Goal: Task Accomplishment & Management: Use online tool/utility

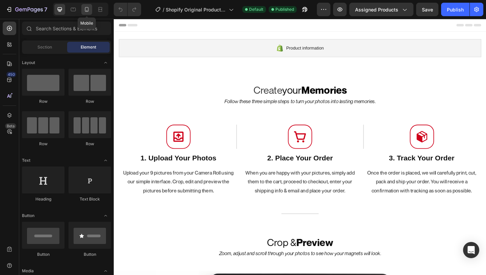
click at [88, 9] on icon at bounding box center [87, 9] width 4 height 5
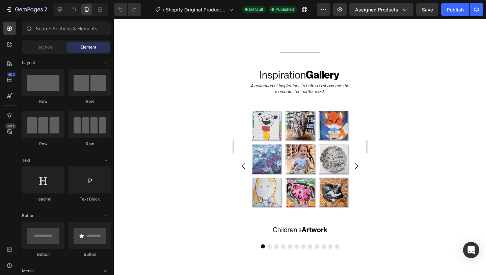
scroll to position [231, 0]
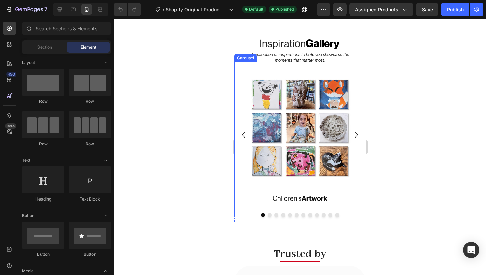
click at [353, 138] on icon "Carousel Next Arrow" at bounding box center [356, 135] width 8 height 8
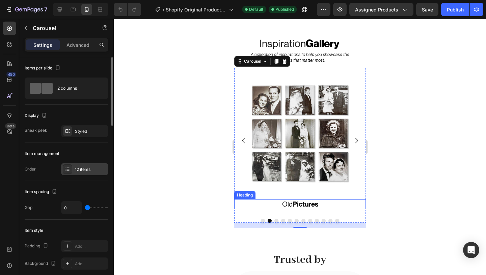
click at [89, 170] on div "12 items" at bounding box center [91, 170] width 32 height 6
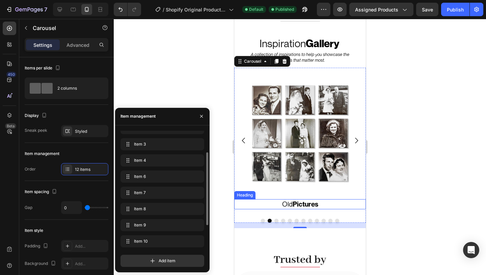
scroll to position [49, 0]
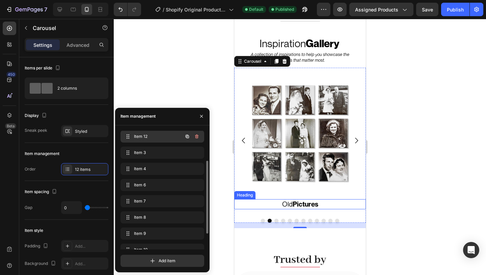
drag, startPoint x: 129, startPoint y: 240, endPoint x: 142, endPoint y: 135, distance: 106.4
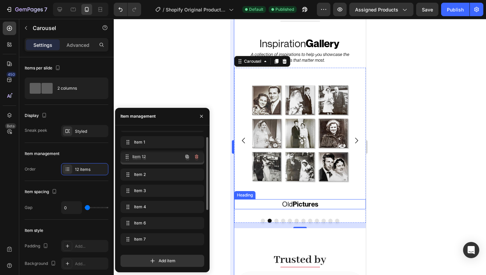
drag, startPoint x: 126, startPoint y: 177, endPoint x: 234, endPoint y: 141, distance: 113.4
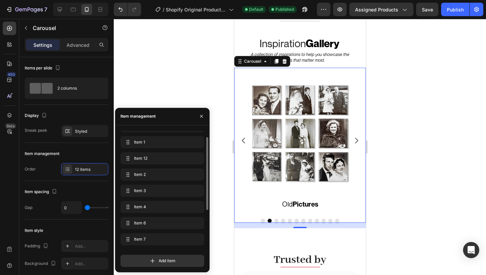
click at [241, 144] on icon "Carousel Back Arrow" at bounding box center [243, 141] width 8 height 8
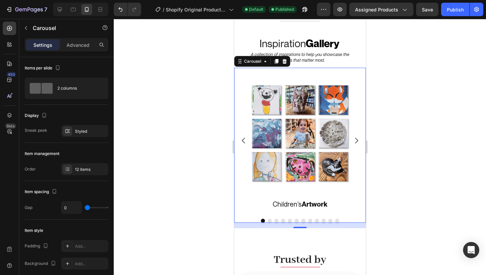
click at [243, 143] on icon "Carousel Back Arrow" at bounding box center [243, 141] width 8 height 8
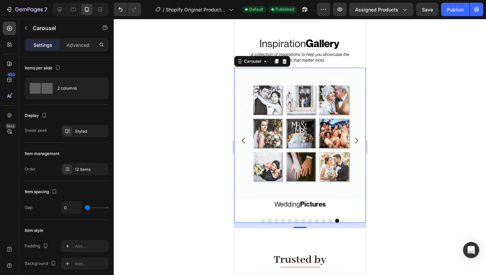
click at [358, 145] on icon "Carousel Next Arrow" at bounding box center [356, 141] width 8 height 8
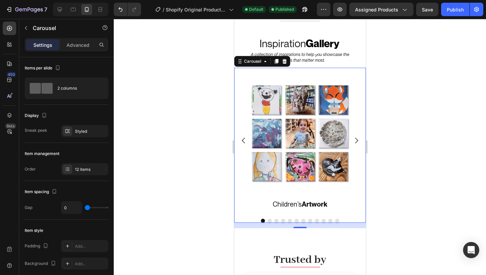
click at [358, 145] on icon "Carousel Next Arrow" at bounding box center [356, 141] width 8 height 8
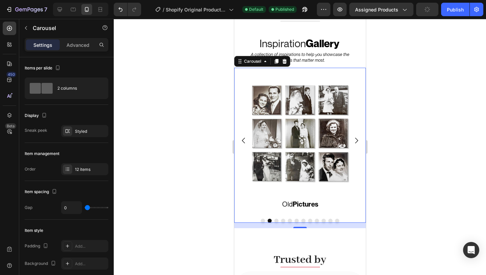
click at [358, 145] on icon "Carousel Next Arrow" at bounding box center [356, 141] width 8 height 8
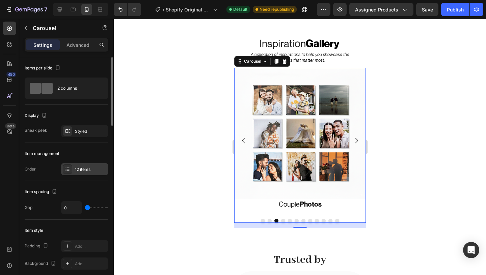
click at [93, 165] on div "12 items" at bounding box center [84, 169] width 47 height 12
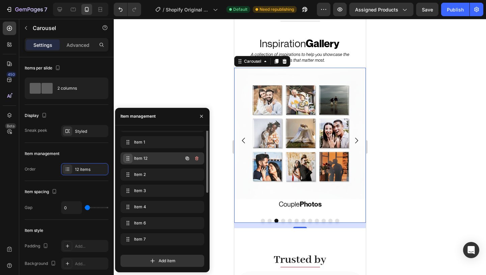
scroll to position [0, 0]
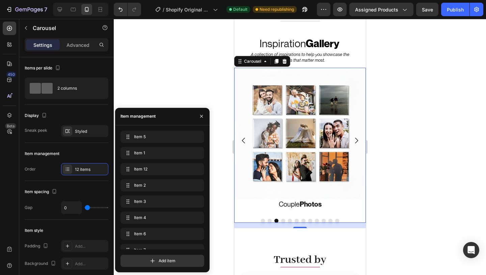
click at [244, 141] on icon "Carousel Back Arrow" at bounding box center [243, 141] width 8 height 8
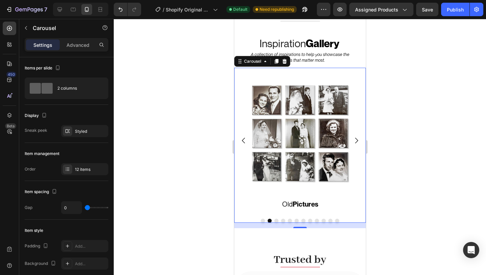
click at [244, 141] on icon "Carousel Back Arrow" at bounding box center [243, 141] width 8 height 8
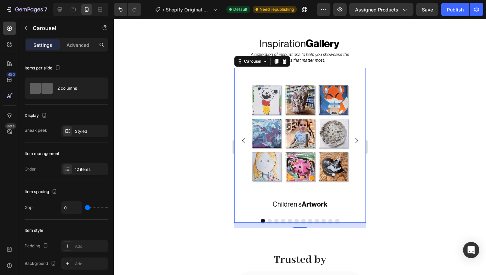
click at [244, 141] on icon "Carousel Back Arrow" at bounding box center [243, 141] width 8 height 8
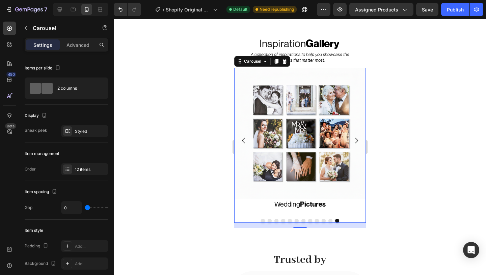
click at [361, 141] on button "Carousel Next Arrow" at bounding box center [355, 140] width 19 height 19
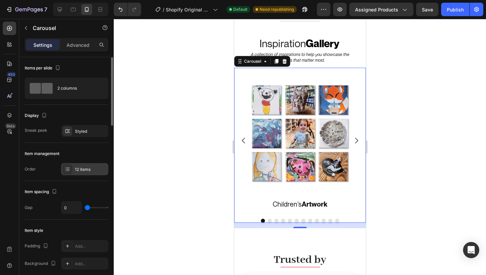
click at [88, 168] on div "12 items" at bounding box center [91, 170] width 32 height 6
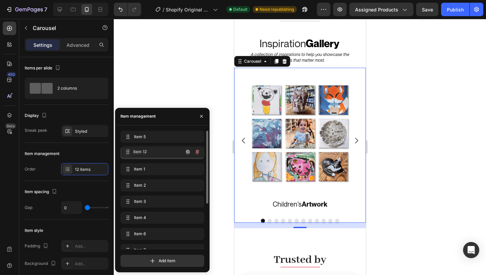
drag, startPoint x: 129, startPoint y: 168, endPoint x: 130, endPoint y: 150, distance: 18.2
click at [355, 139] on icon "Carousel Next Arrow" at bounding box center [355, 141] width 3 height 6
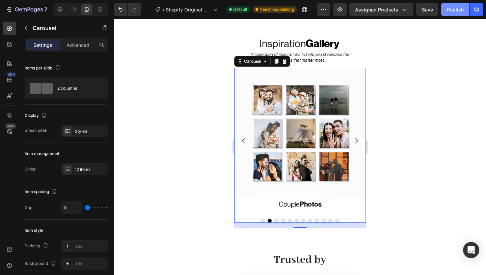
click at [449, 3] on button "Publish" at bounding box center [455, 9] width 28 height 13
click at [357, 142] on icon "Carousel Next Arrow" at bounding box center [356, 141] width 8 height 8
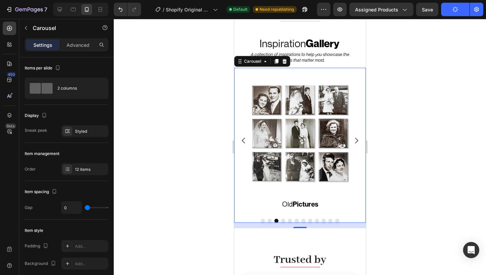
click at [357, 142] on icon "Carousel Next Arrow" at bounding box center [356, 141] width 8 height 8
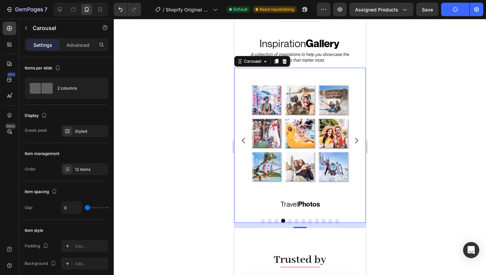
click at [357, 142] on icon "Carousel Next Arrow" at bounding box center [356, 141] width 8 height 8
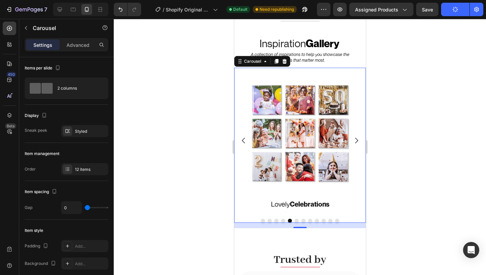
click at [357, 142] on icon "Carousel Next Arrow" at bounding box center [356, 141] width 8 height 8
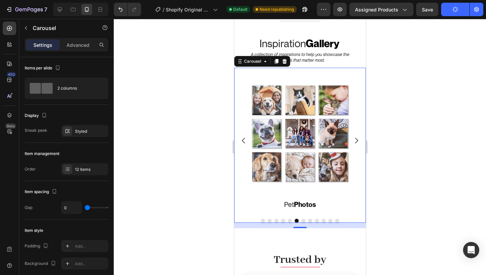
click at [357, 142] on icon "Carousel Next Arrow" at bounding box center [356, 141] width 8 height 8
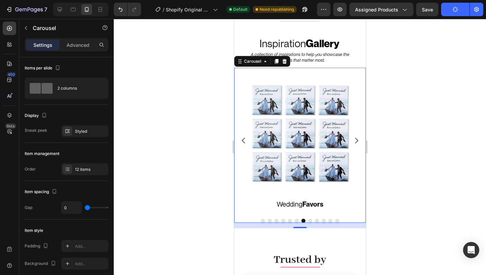
click at [357, 142] on icon "Carousel Next Arrow" at bounding box center [356, 141] width 8 height 8
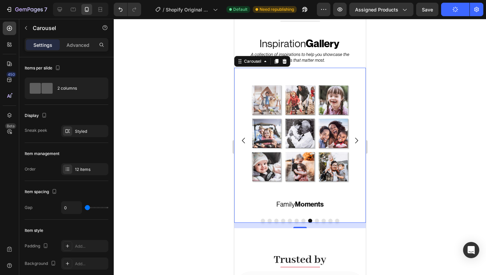
click at [357, 142] on icon "Carousel Next Arrow" at bounding box center [356, 141] width 8 height 8
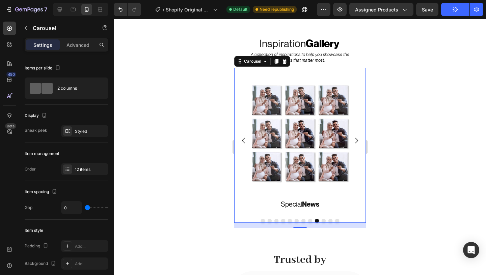
click at [357, 142] on icon "Carousel Next Arrow" at bounding box center [356, 141] width 8 height 8
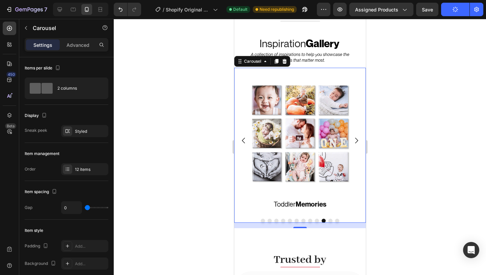
click at [357, 142] on icon "Carousel Next Arrow" at bounding box center [356, 141] width 8 height 8
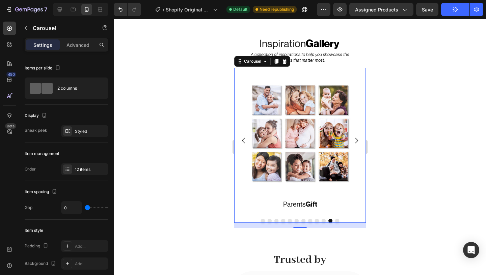
click at [357, 142] on icon "Carousel Next Arrow" at bounding box center [356, 141] width 8 height 8
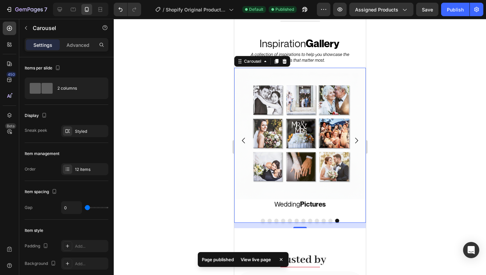
click at [357, 142] on icon "Carousel Next Arrow" at bounding box center [356, 141] width 8 height 8
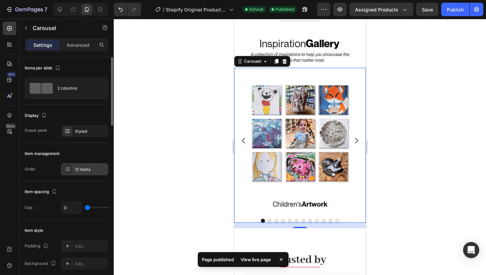
click at [89, 168] on div "12 items" at bounding box center [91, 170] width 32 height 6
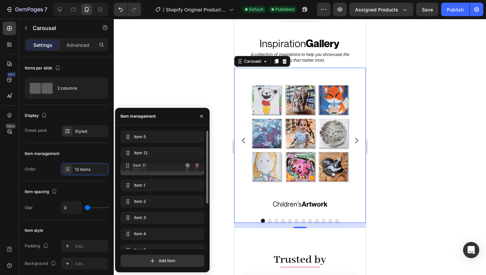
drag, startPoint x: 169, startPoint y: 243, endPoint x: 169, endPoint y: 167, distance: 75.9
click at [355, 143] on icon "Carousel Next Arrow" at bounding box center [355, 141] width 3 height 6
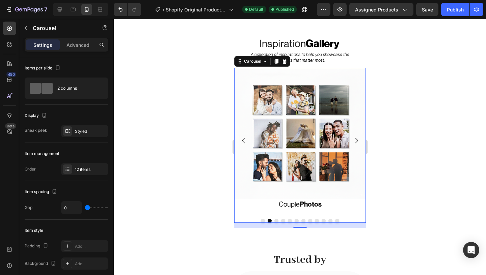
click at [357, 141] on icon "Carousel Next Arrow" at bounding box center [356, 141] width 8 height 8
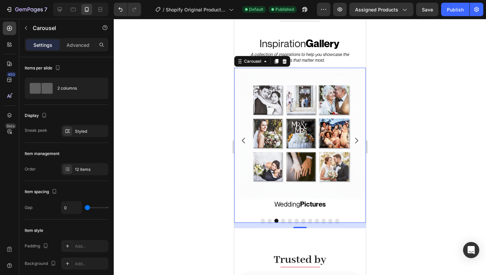
click at [238, 139] on button "Carousel Back Arrow" at bounding box center [243, 140] width 19 height 19
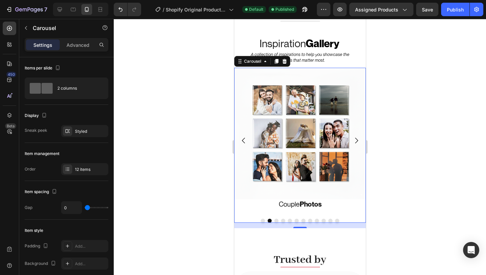
click at [239, 140] on icon "Carousel Back Arrow" at bounding box center [243, 141] width 8 height 8
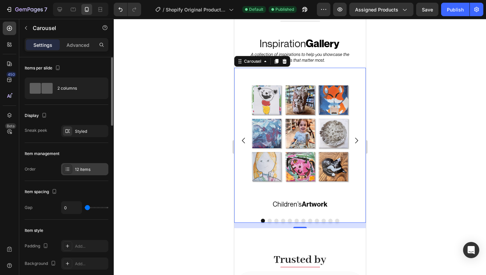
click at [89, 167] on div "12 items" at bounding box center [91, 170] width 32 height 6
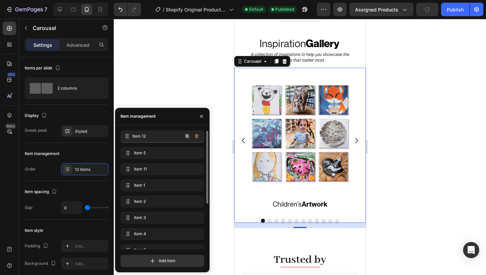
drag, startPoint x: 126, startPoint y: 150, endPoint x: 125, endPoint y: 133, distance: 17.2
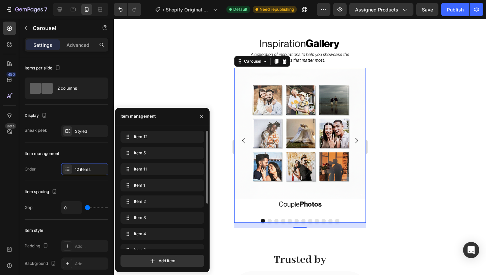
click at [357, 139] on icon "Carousel Next Arrow" at bounding box center [355, 141] width 3 height 6
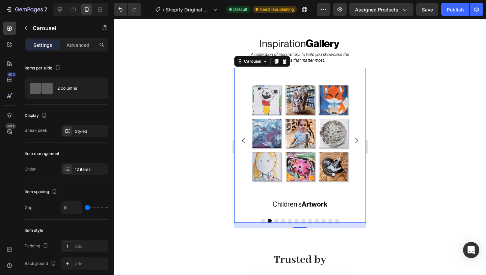
click at [357, 139] on icon "Carousel Next Arrow" at bounding box center [355, 141] width 3 height 6
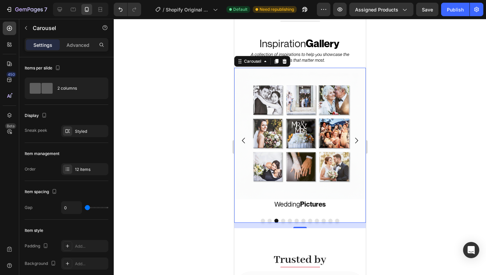
click at [357, 139] on icon "Carousel Next Arrow" at bounding box center [355, 141] width 3 height 6
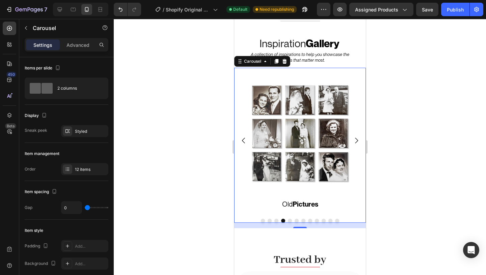
click at [357, 139] on icon "Carousel Next Arrow" at bounding box center [355, 141] width 3 height 6
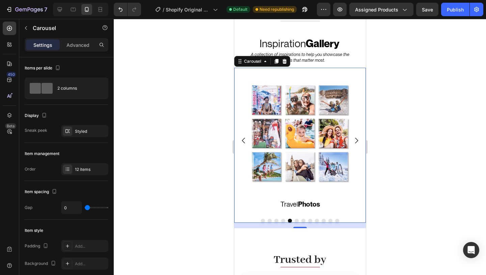
click at [357, 139] on icon "Carousel Next Arrow" at bounding box center [355, 141] width 3 height 6
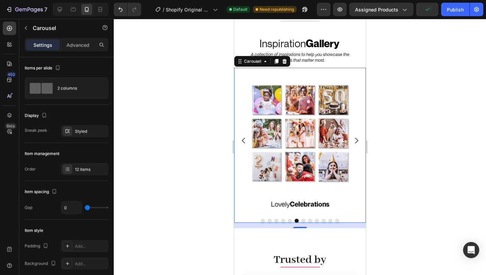
click at [357, 139] on icon "Carousel Next Arrow" at bounding box center [355, 141] width 3 height 6
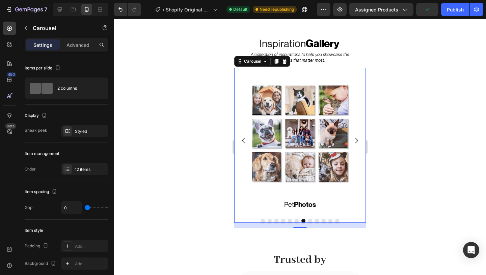
click at [357, 139] on icon "Carousel Next Arrow" at bounding box center [355, 141] width 3 height 6
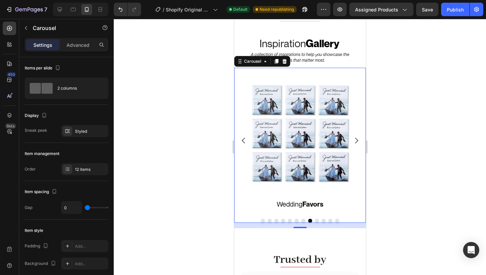
click at [357, 139] on icon "Carousel Next Arrow" at bounding box center [355, 141] width 3 height 6
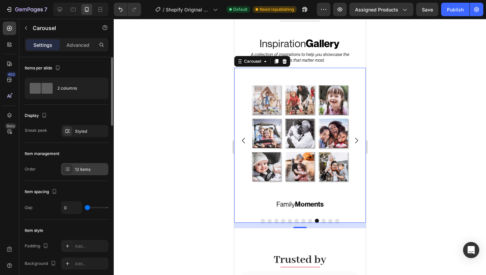
click at [88, 172] on div "12 items" at bounding box center [91, 170] width 32 height 6
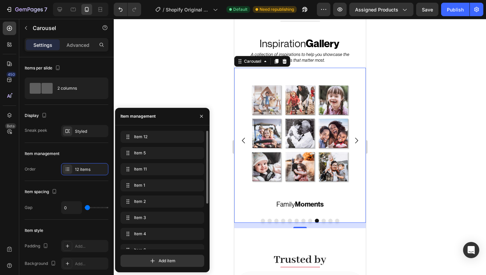
click at [352, 142] on icon "Carousel Next Arrow" at bounding box center [356, 141] width 8 height 8
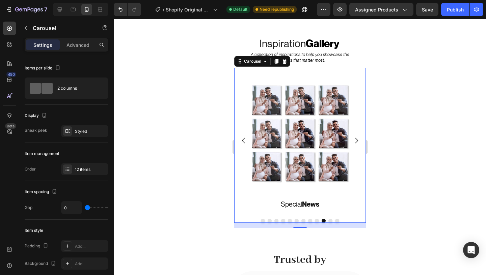
click at [352, 142] on icon "Carousel Next Arrow" at bounding box center [356, 141] width 8 height 8
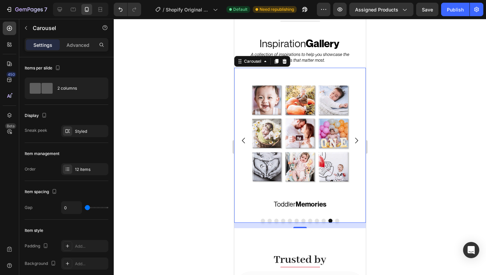
click at [352, 142] on icon "Carousel Next Arrow" at bounding box center [356, 141] width 8 height 8
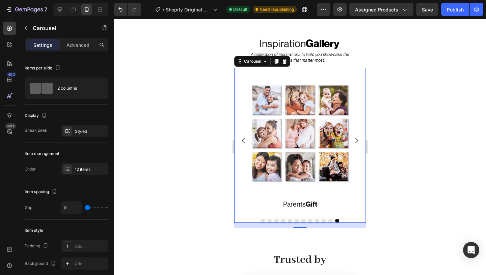
click at [240, 135] on button "Carousel Back Arrow" at bounding box center [243, 140] width 19 height 19
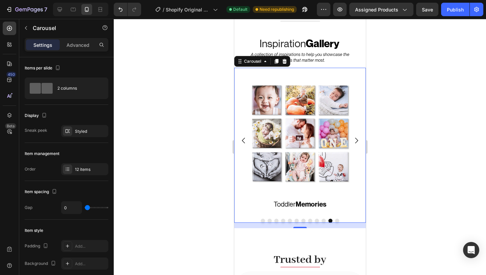
click at [240, 135] on button "Carousel Back Arrow" at bounding box center [243, 140] width 19 height 19
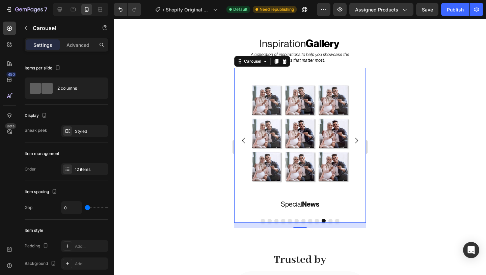
click at [353, 137] on icon "Carousel Next Arrow" at bounding box center [356, 141] width 8 height 8
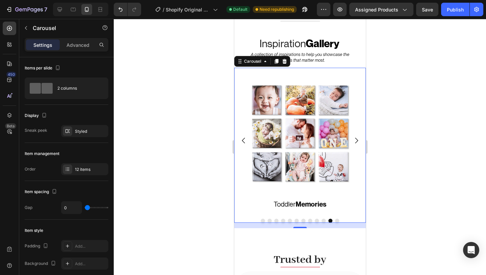
click at [247, 138] on icon "Carousel Back Arrow" at bounding box center [243, 141] width 8 height 8
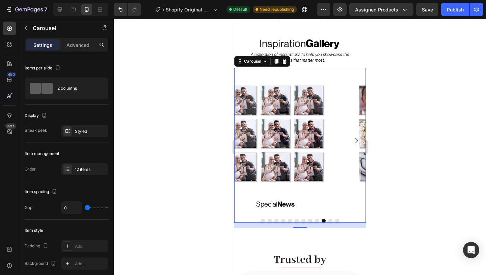
click at [247, 138] on icon "Carousel Back Arrow" at bounding box center [243, 141] width 8 height 8
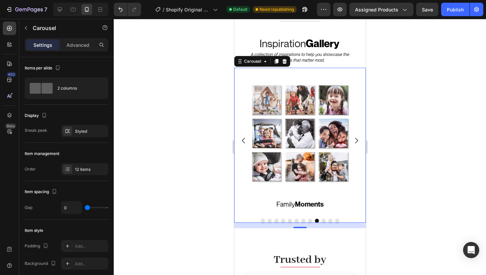
click at [247, 138] on icon "Carousel Back Arrow" at bounding box center [243, 141] width 8 height 8
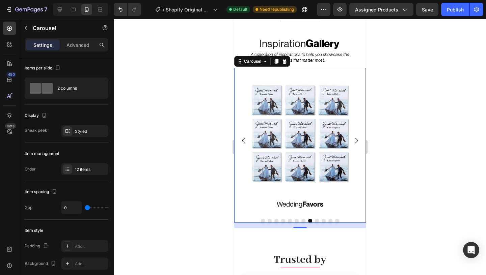
click at [247, 138] on icon "Carousel Back Arrow" at bounding box center [243, 141] width 8 height 8
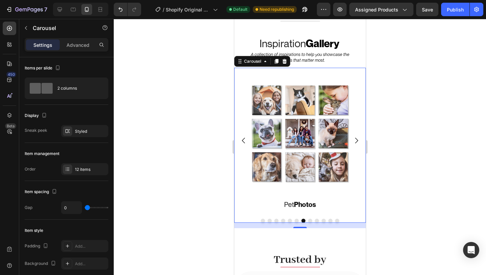
click at [247, 138] on icon "Carousel Back Arrow" at bounding box center [243, 141] width 8 height 8
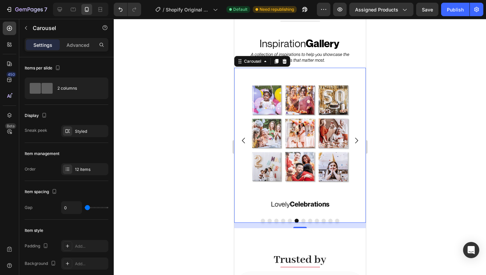
click at [247, 138] on icon "Carousel Back Arrow" at bounding box center [243, 141] width 8 height 8
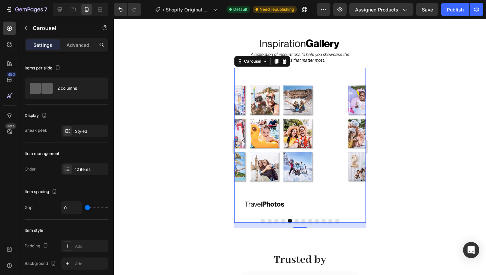
click at [247, 138] on icon "Carousel Back Arrow" at bounding box center [243, 141] width 8 height 8
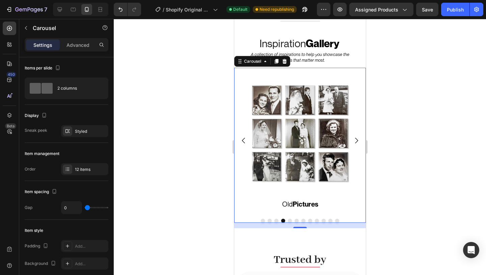
click at [247, 138] on icon "Carousel Back Arrow" at bounding box center [243, 141] width 8 height 8
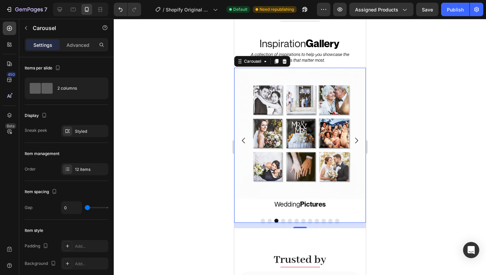
click at [247, 138] on icon "Carousel Back Arrow" at bounding box center [243, 141] width 8 height 8
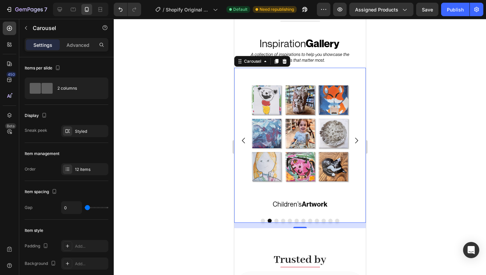
click at [247, 138] on icon "Carousel Back Arrow" at bounding box center [243, 141] width 8 height 8
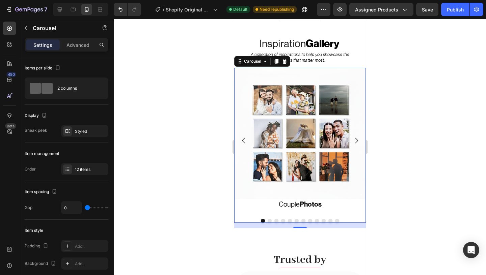
click at [358, 142] on icon "Carousel Next Arrow" at bounding box center [356, 141] width 8 height 8
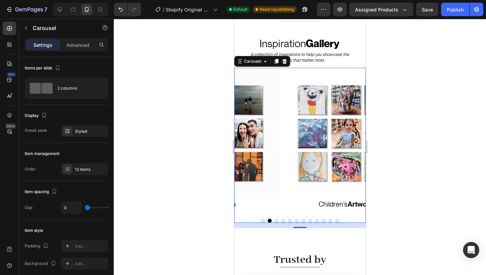
click at [358, 142] on icon "Carousel Next Arrow" at bounding box center [356, 141] width 8 height 8
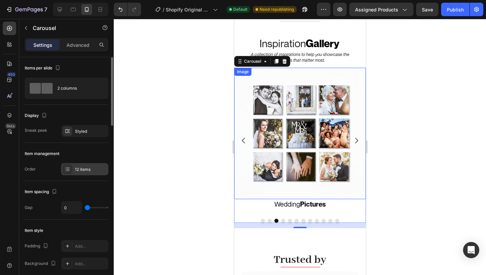
click at [89, 169] on div "12 items" at bounding box center [91, 170] width 32 height 6
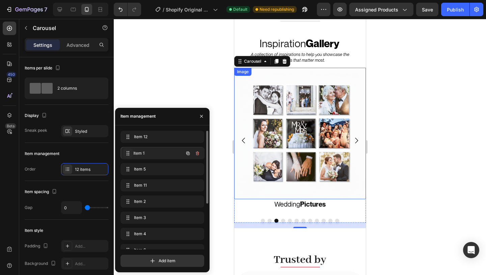
drag, startPoint x: 126, startPoint y: 183, endPoint x: 127, endPoint y: 151, distance: 32.0
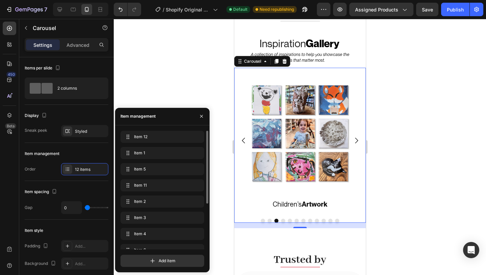
click at [247, 143] on icon "Carousel Back Arrow" at bounding box center [243, 141] width 8 height 8
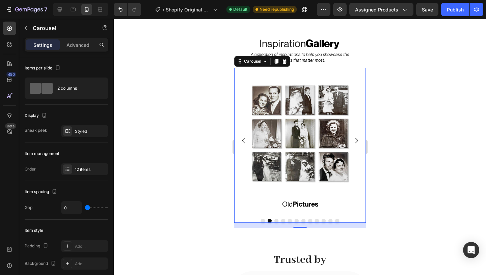
click at [247, 143] on icon "Carousel Back Arrow" at bounding box center [243, 141] width 8 height 8
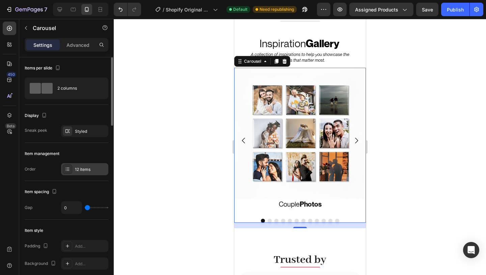
click at [85, 168] on div "12 items" at bounding box center [91, 170] width 32 height 6
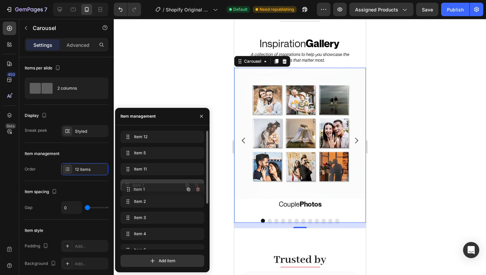
drag, startPoint x: 127, startPoint y: 154, endPoint x: 128, endPoint y: 191, distance: 36.4
click at [354, 143] on icon "Carousel Next Arrow" at bounding box center [356, 141] width 8 height 8
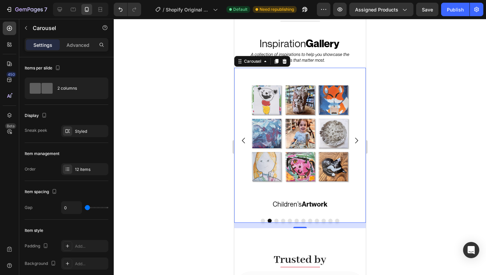
click at [354, 143] on icon "Carousel Next Arrow" at bounding box center [356, 141] width 8 height 8
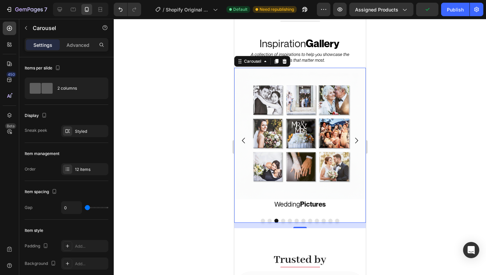
click at [354, 143] on icon "Carousel Next Arrow" at bounding box center [356, 141] width 8 height 8
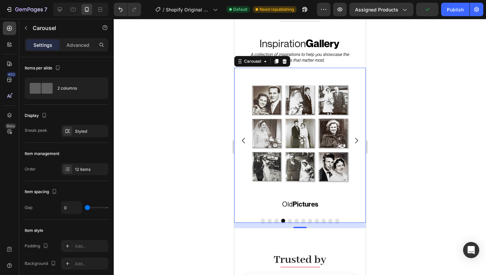
click at [248, 136] on button "Carousel Back Arrow" at bounding box center [243, 140] width 19 height 19
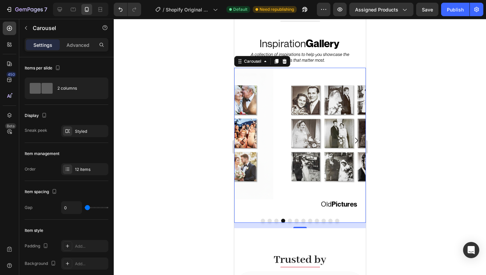
click at [248, 136] on button "Carousel Back Arrow" at bounding box center [243, 140] width 19 height 19
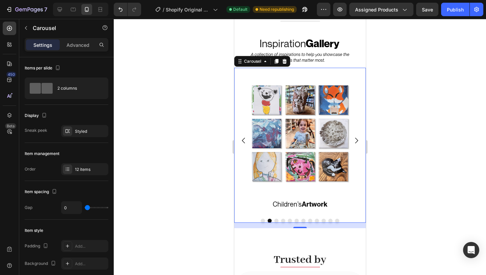
click at [243, 139] on icon "Carousel Back Arrow" at bounding box center [243, 141] width 8 height 8
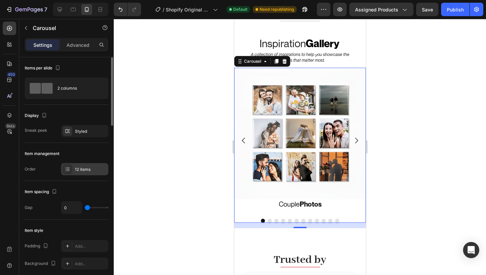
click at [93, 164] on div "12 items" at bounding box center [84, 169] width 47 height 12
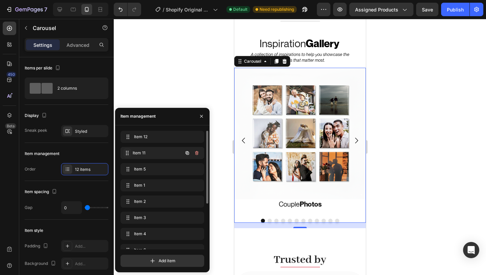
drag, startPoint x: 126, startPoint y: 170, endPoint x: 126, endPoint y: 153, distance: 16.9
click at [355, 138] on icon "Carousel Next Arrow" at bounding box center [356, 141] width 8 height 8
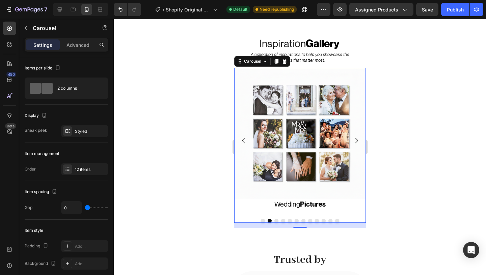
click at [355, 138] on icon "Carousel Next Arrow" at bounding box center [356, 141] width 8 height 8
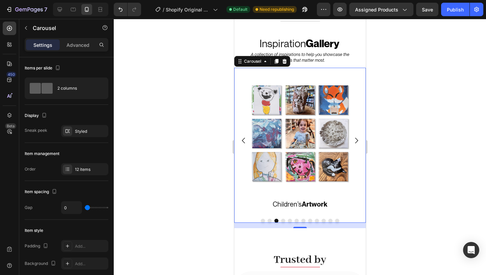
click at [355, 138] on icon "Carousel Next Arrow" at bounding box center [356, 141] width 8 height 8
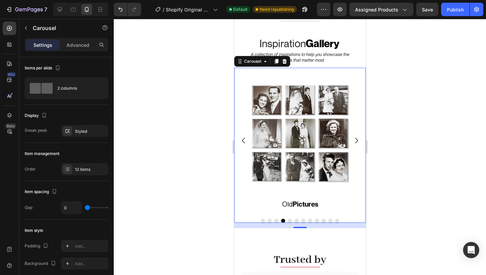
click at [355, 138] on icon "Carousel Next Arrow" at bounding box center [356, 141] width 8 height 8
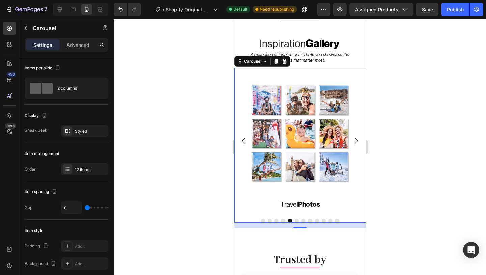
click at [355, 138] on icon "Carousel Next Arrow" at bounding box center [356, 141] width 8 height 8
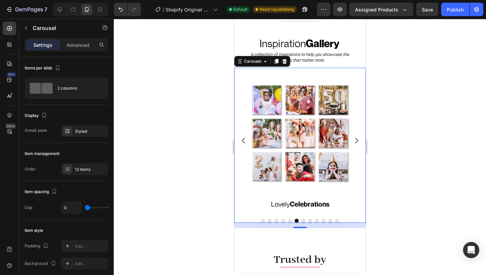
click at [355, 138] on icon "Carousel Next Arrow" at bounding box center [356, 141] width 8 height 8
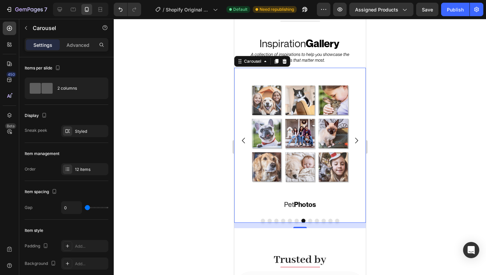
click at [355, 138] on icon "Carousel Next Arrow" at bounding box center [356, 141] width 8 height 8
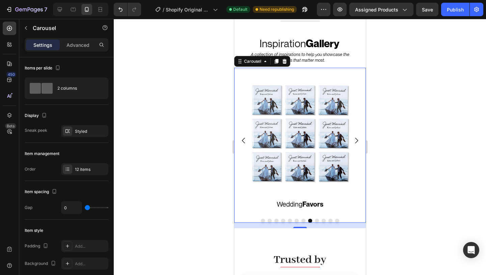
click at [355, 138] on icon "Carousel Next Arrow" at bounding box center [356, 141] width 8 height 8
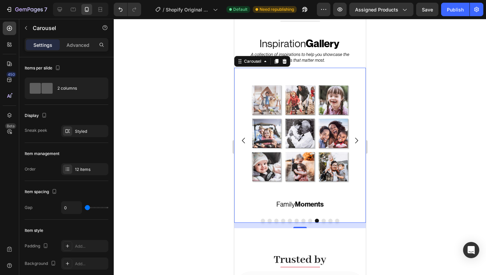
click at [355, 138] on icon "Carousel Next Arrow" at bounding box center [356, 141] width 8 height 8
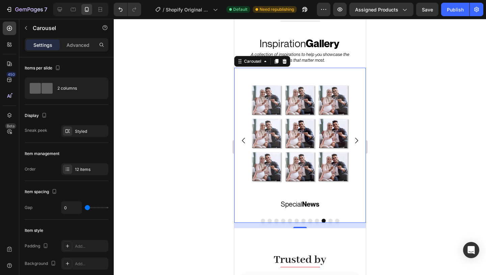
click at [355, 138] on icon "Carousel Next Arrow" at bounding box center [356, 141] width 8 height 8
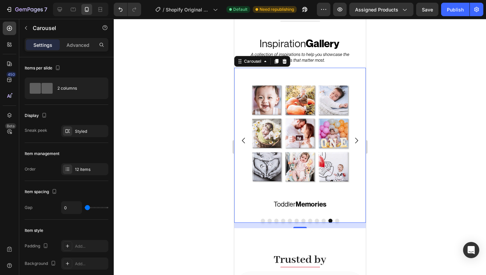
click at [362, 142] on button "Carousel Next Arrow" at bounding box center [355, 140] width 19 height 19
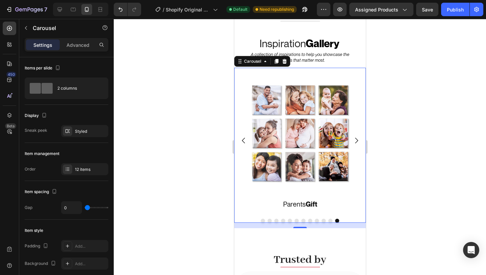
click at [235, 138] on button "Carousel Back Arrow" at bounding box center [243, 140] width 19 height 19
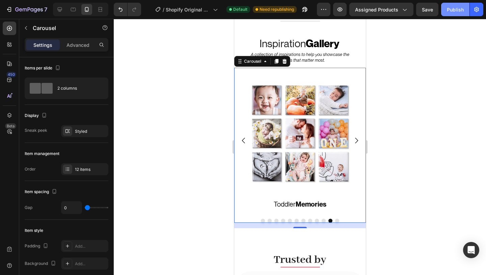
click at [450, 10] on div "Publish" at bounding box center [455, 9] width 17 height 7
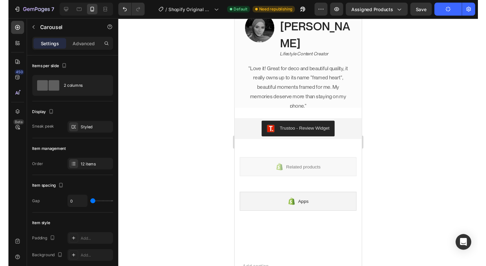
scroll to position [615, 0]
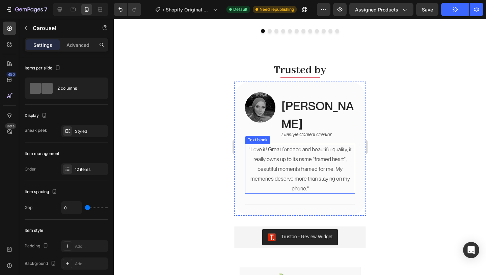
click at [288, 145] on p ""Love it! Great for deco and beautiful quality, it really owns up to its name "…" at bounding box center [299, 169] width 109 height 49
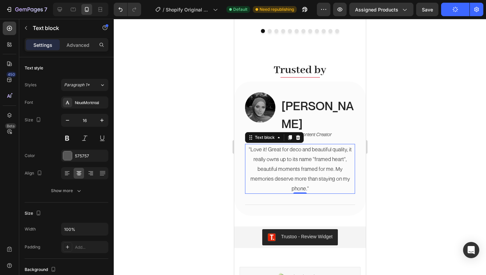
click at [293, 145] on p ""Love it! Great for deco and beautiful quality, it really owns up to its name "…" at bounding box center [299, 169] width 109 height 49
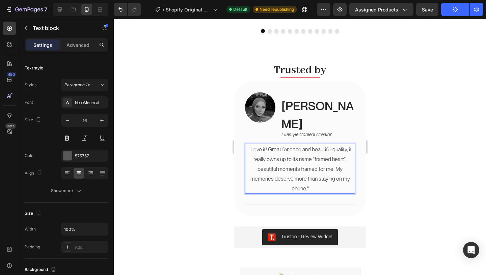
click at [290, 145] on p ""Love it! Great for deco and beautiful quality, it really owns up to its name "…" at bounding box center [299, 169] width 109 height 49
click at [301, 145] on p ""Love it! Great for deco and beautiful quality, it really owns up to its name "…" at bounding box center [299, 169] width 109 height 49
click at [299, 145] on p ""Love it! Great for deco and beautiful quality, it really owns up to its name "…" at bounding box center [299, 169] width 109 height 49
click at [448, 9] on div "Publish" at bounding box center [455, 9] width 17 height 7
